Goal: Task Accomplishment & Management: Use online tool/utility

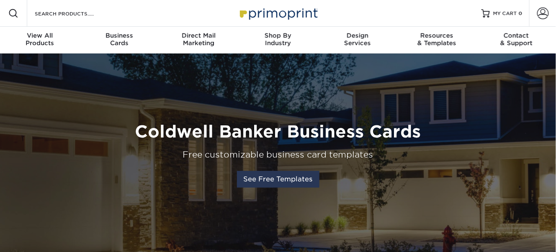
click at [297, 179] on link "See Free Templates" at bounding box center [278, 179] width 82 height 17
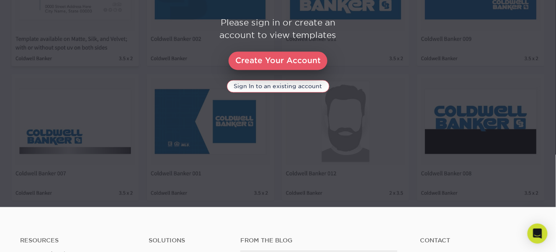
scroll to position [469, 0]
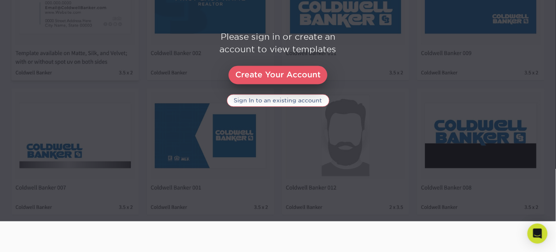
click at [282, 101] on link "Sign In to an existing account" at bounding box center [278, 101] width 102 height 13
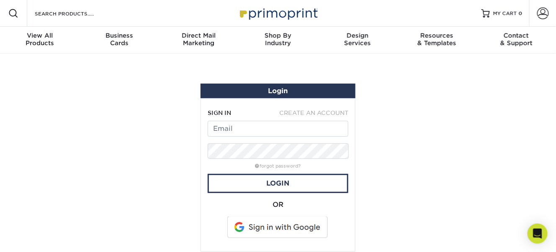
click at [284, 224] on span at bounding box center [278, 228] width 107 height 22
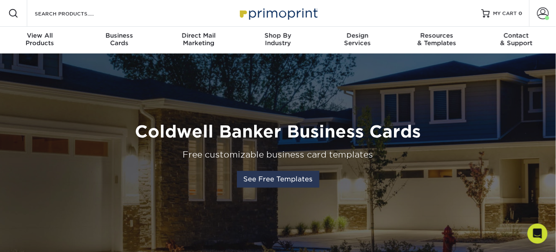
click at [291, 179] on link "See Free Templates" at bounding box center [278, 179] width 82 height 17
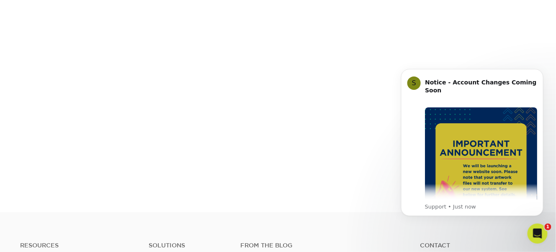
scroll to position [302, 0]
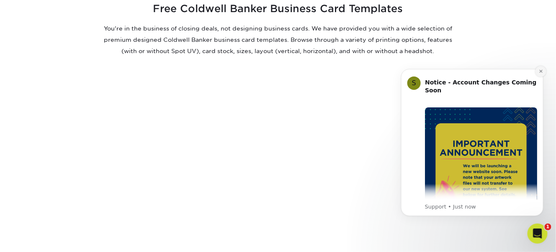
click at [539, 71] on icon "Dismiss notification" at bounding box center [540, 71] width 5 height 5
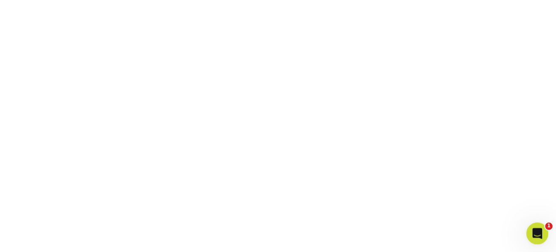
scroll to position [385, 0]
